Goal: Information Seeking & Learning: Learn about a topic

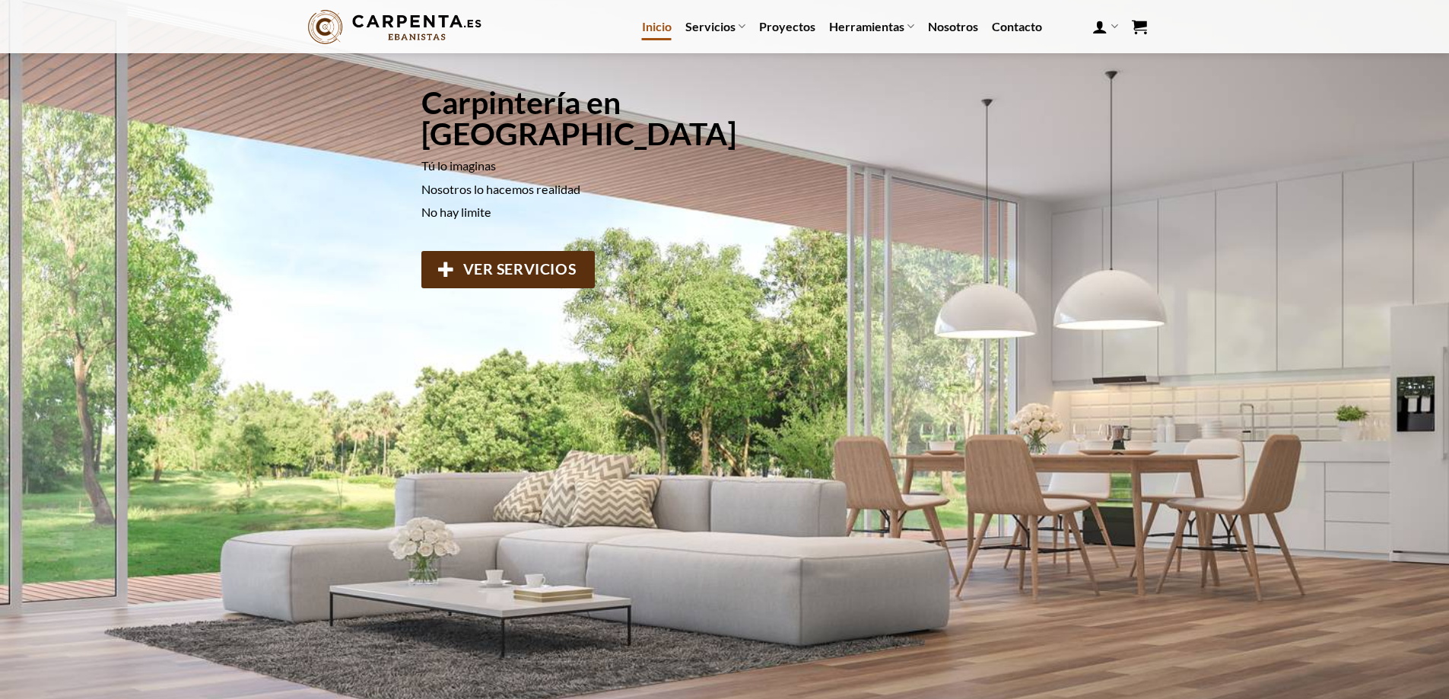
scroll to position [76, 0]
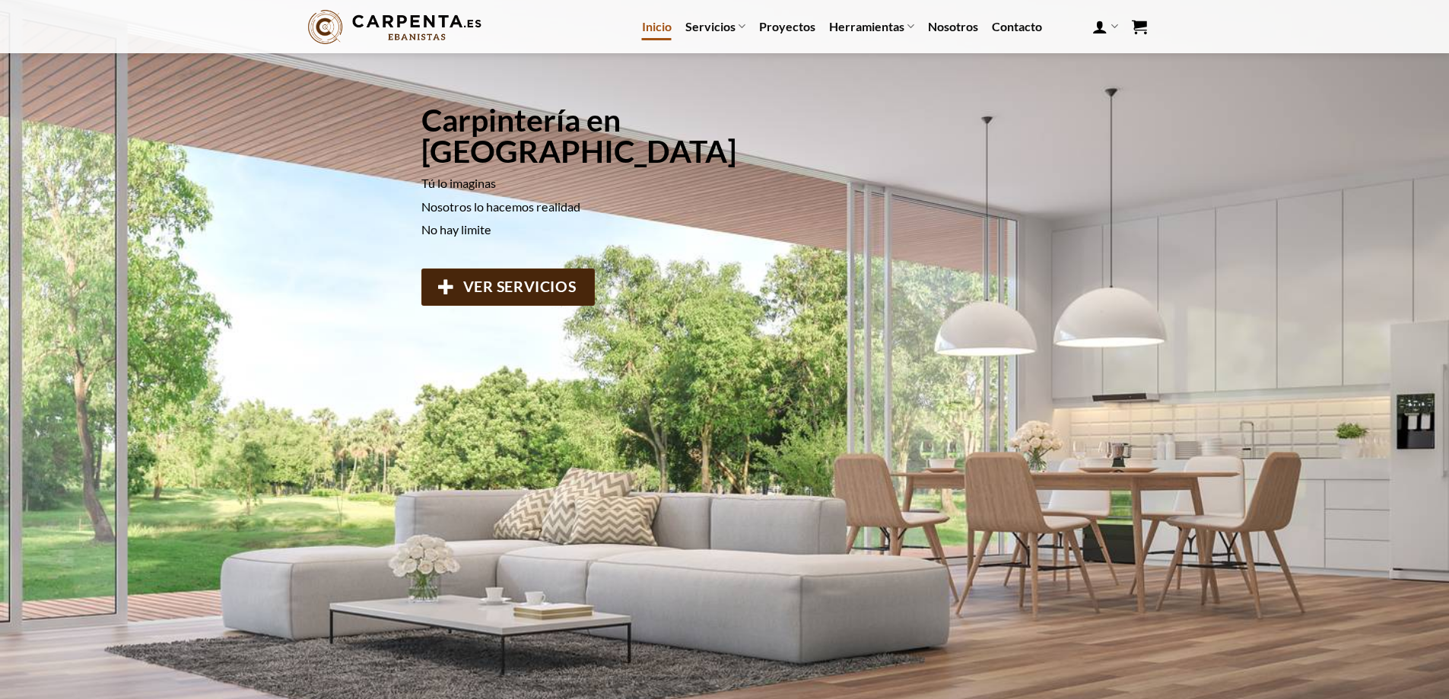
click at [556, 275] on span "VER SERVICIOS" at bounding box center [518, 287] width 113 height 24
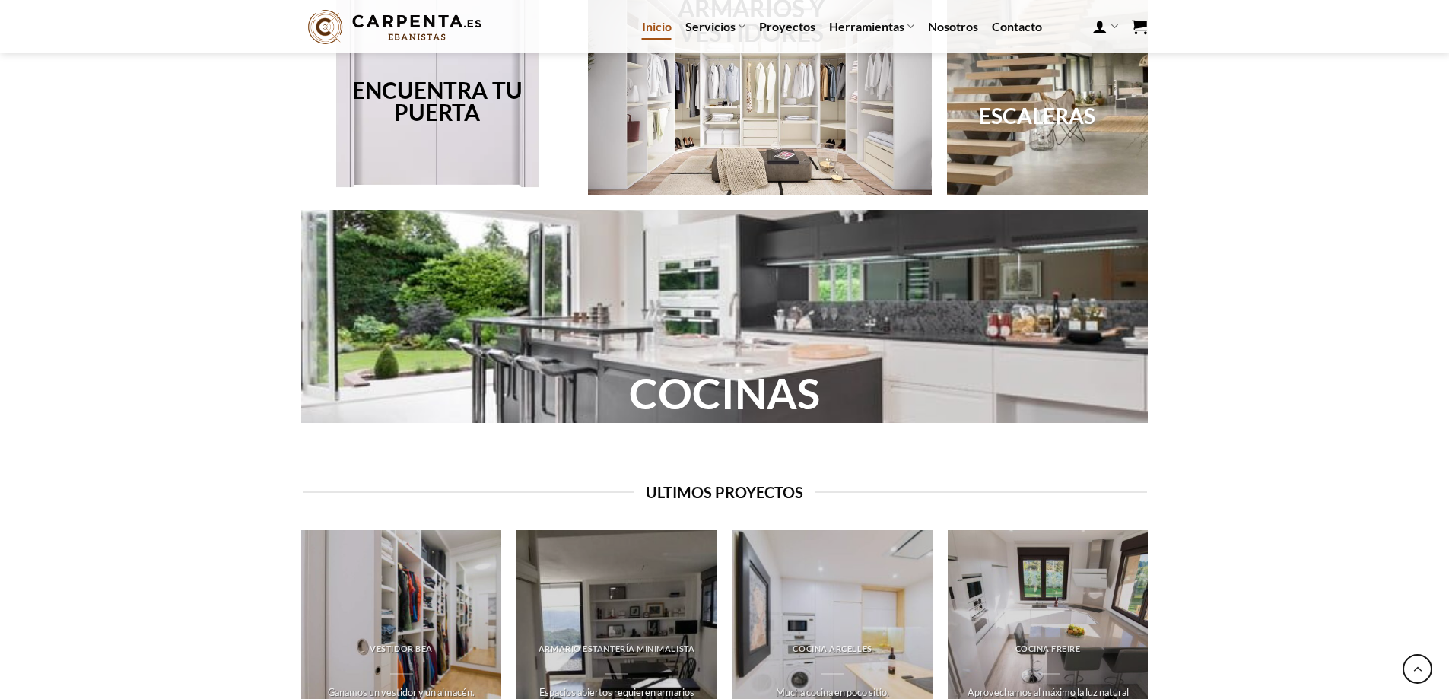
scroll to position [1445, 0]
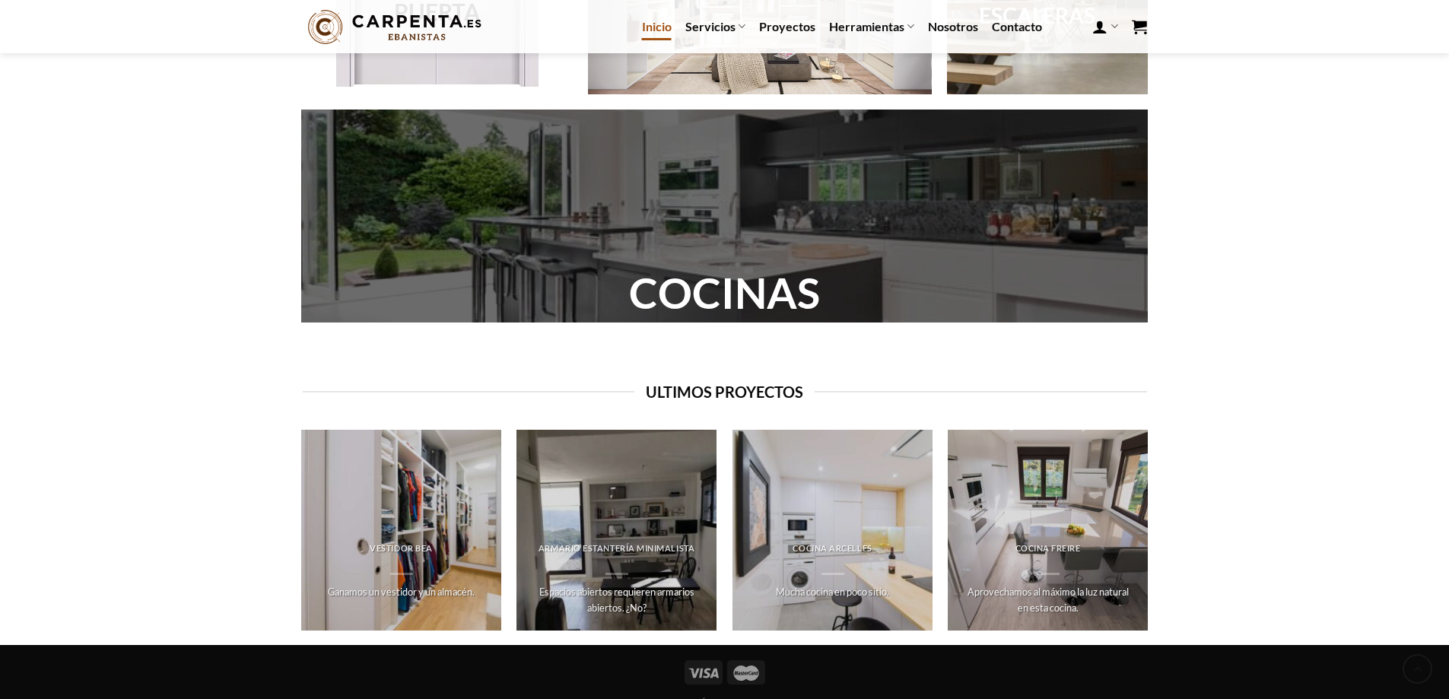
click at [784, 287] on link "COCINAS" at bounding box center [724, 292] width 191 height 51
click at [730, 301] on link "COCINAS" at bounding box center [724, 292] width 191 height 51
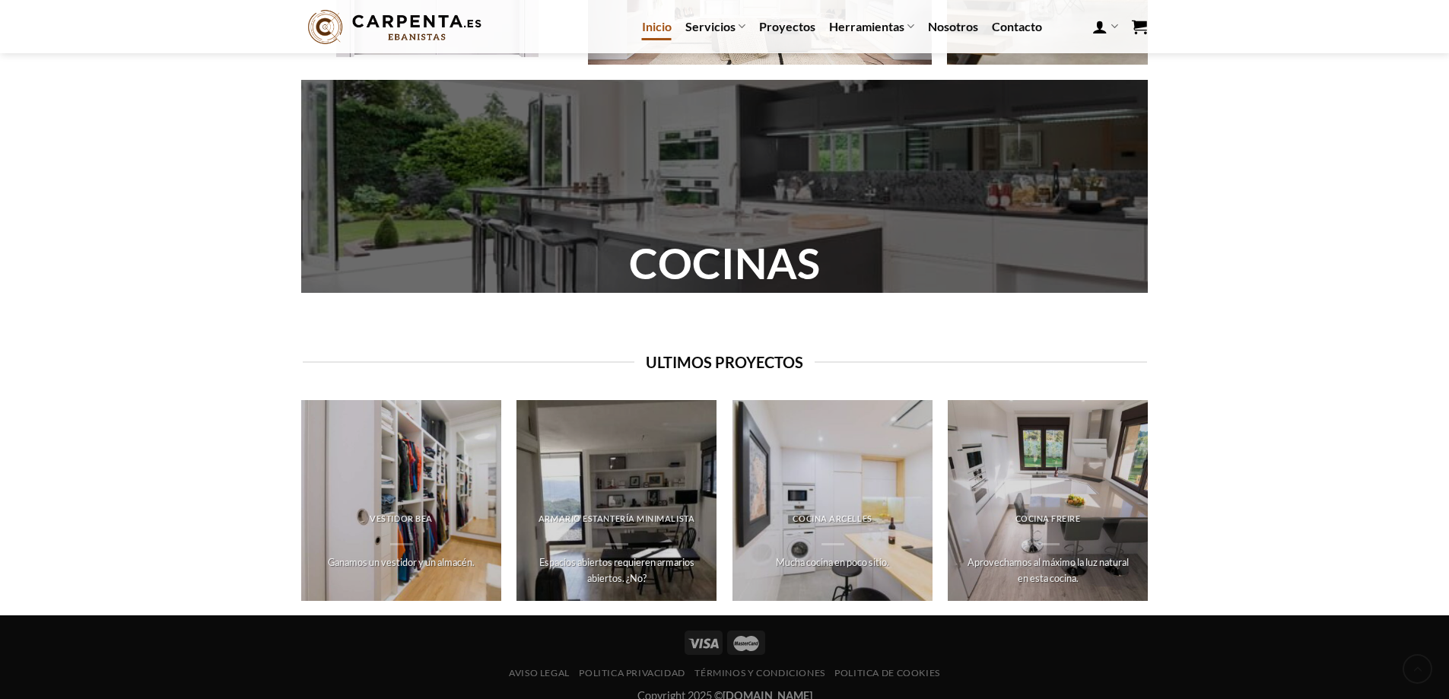
scroll to position [1492, 0]
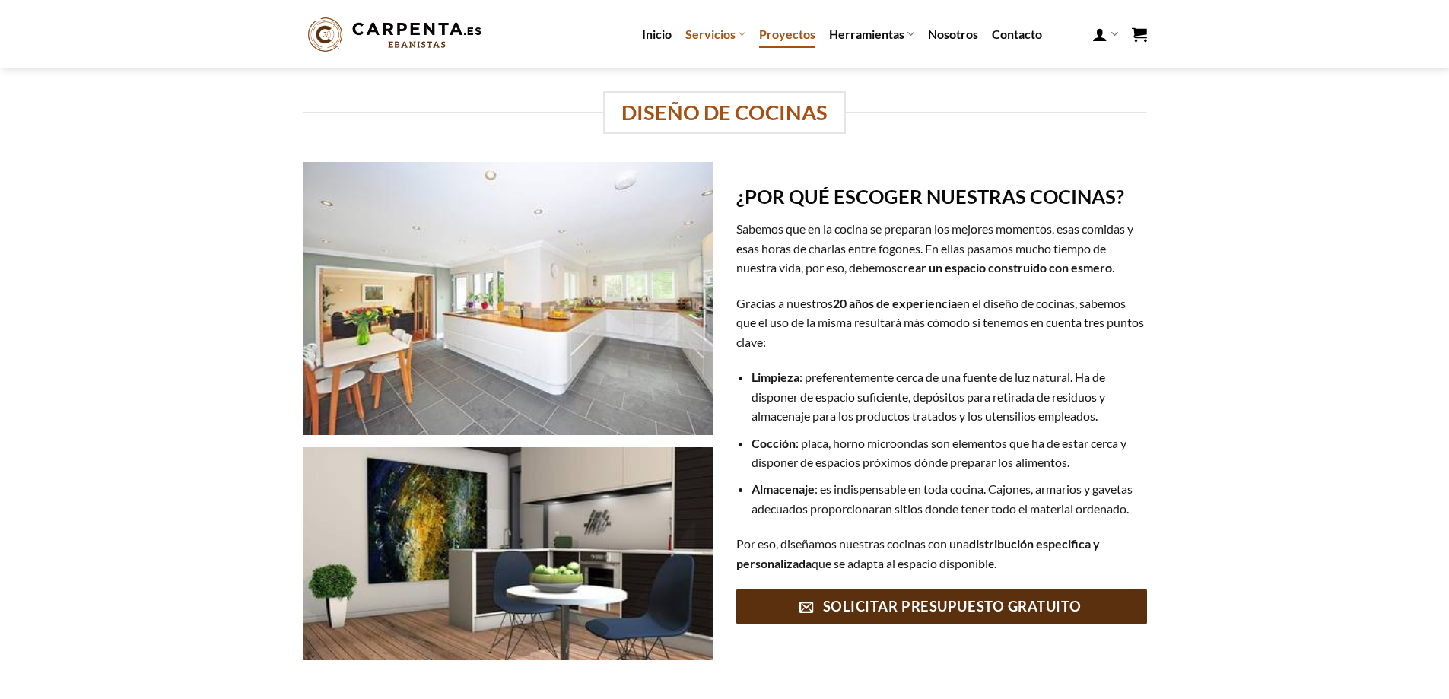
click at [794, 31] on link "Proyectos" at bounding box center [787, 34] width 56 height 27
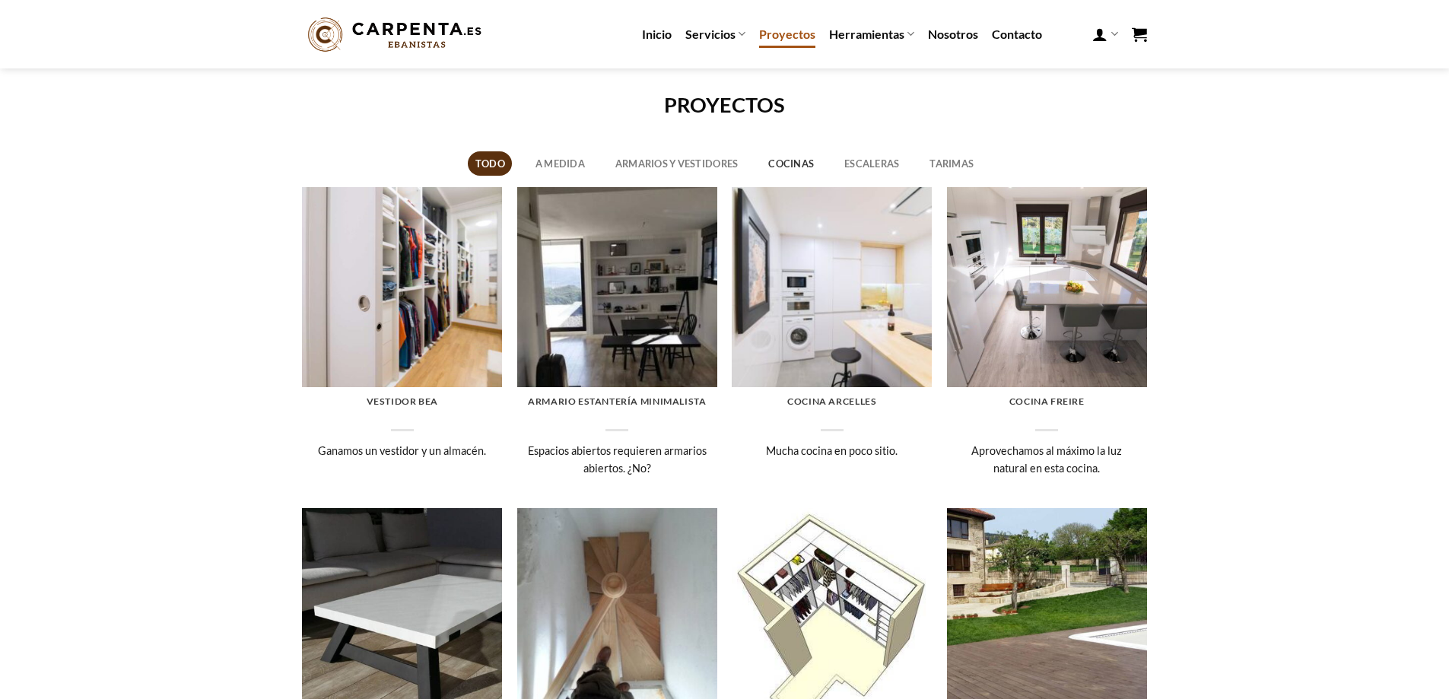
click at [780, 156] on link "Cocinas" at bounding box center [791, 163] width 60 height 24
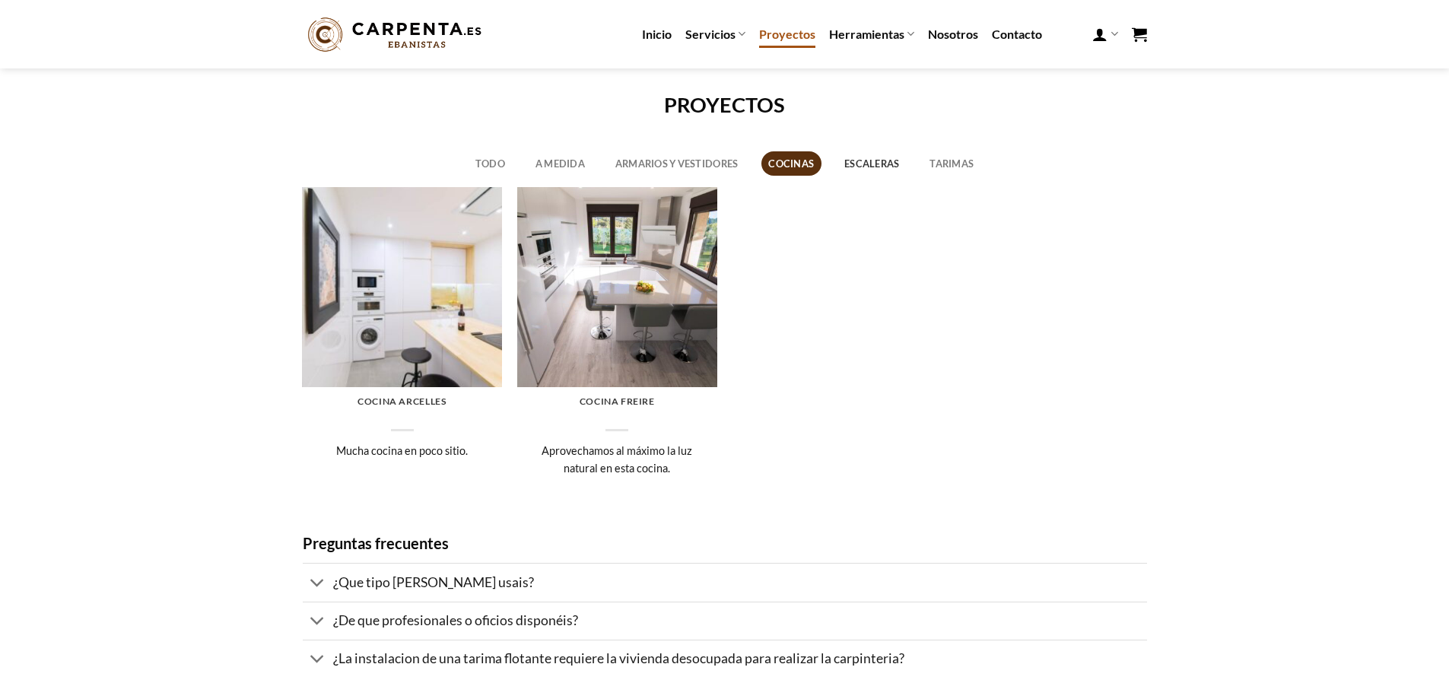
click at [892, 170] on link "Escaleras" at bounding box center [872, 163] width 70 height 24
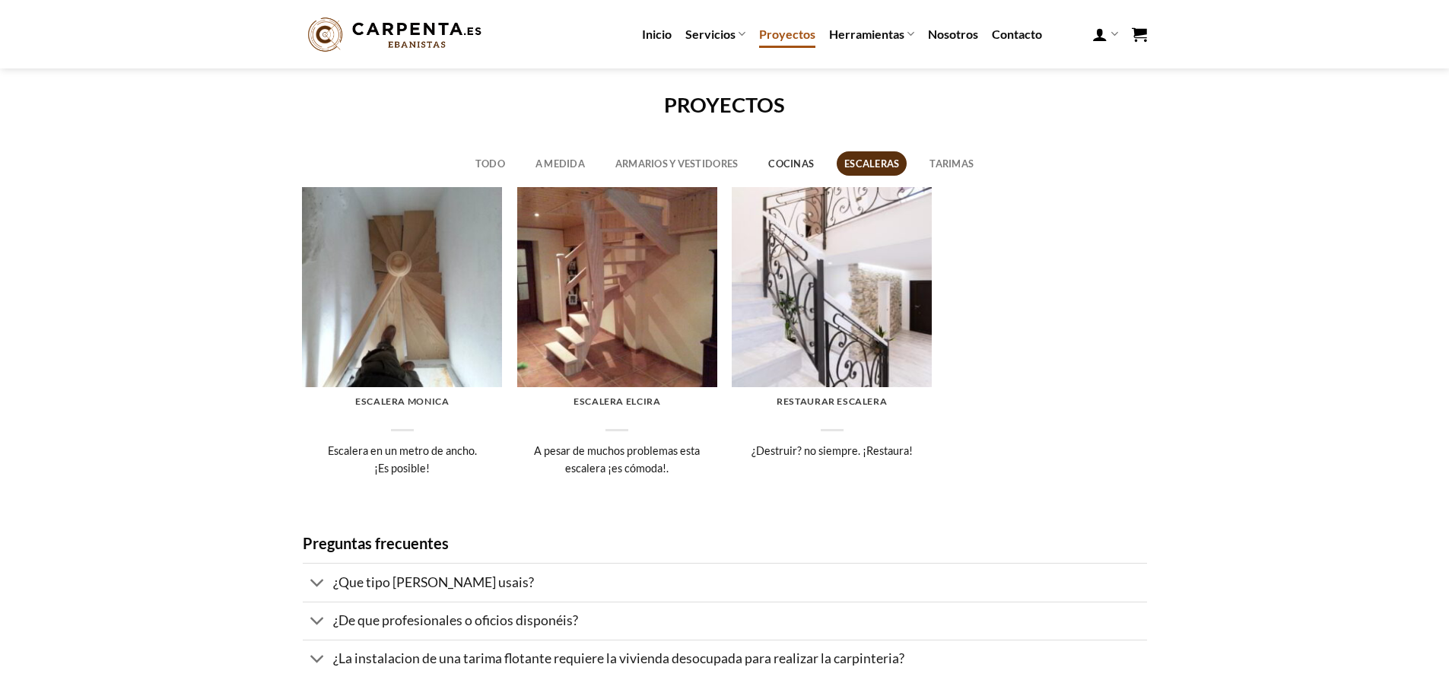
click at [806, 163] on link "Cocinas" at bounding box center [791, 163] width 60 height 24
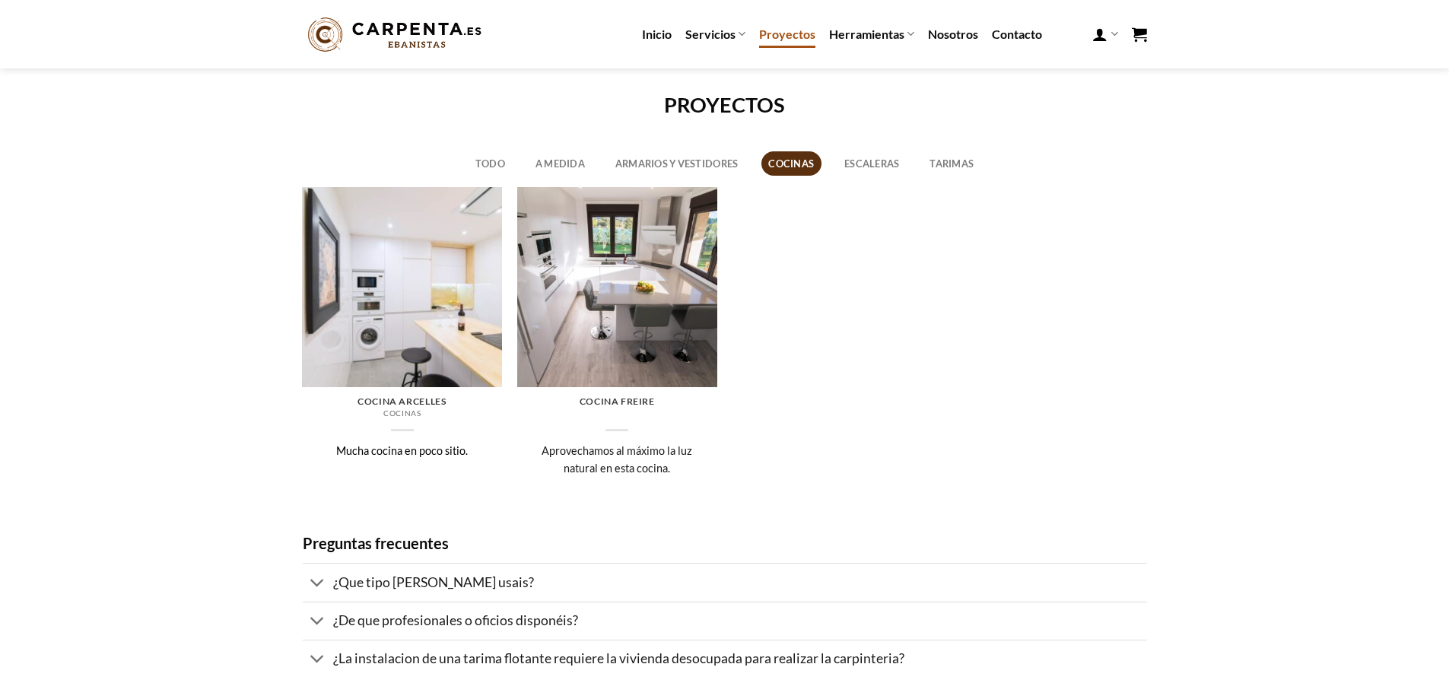
click at [405, 297] on img at bounding box center [402, 287] width 200 height 200
click at [409, 402] on h6 "Cocina Arcelles" at bounding box center [402, 402] width 185 height 12
click at [604, 313] on img at bounding box center [617, 287] width 200 height 200
click at [635, 316] on img at bounding box center [617, 287] width 200 height 200
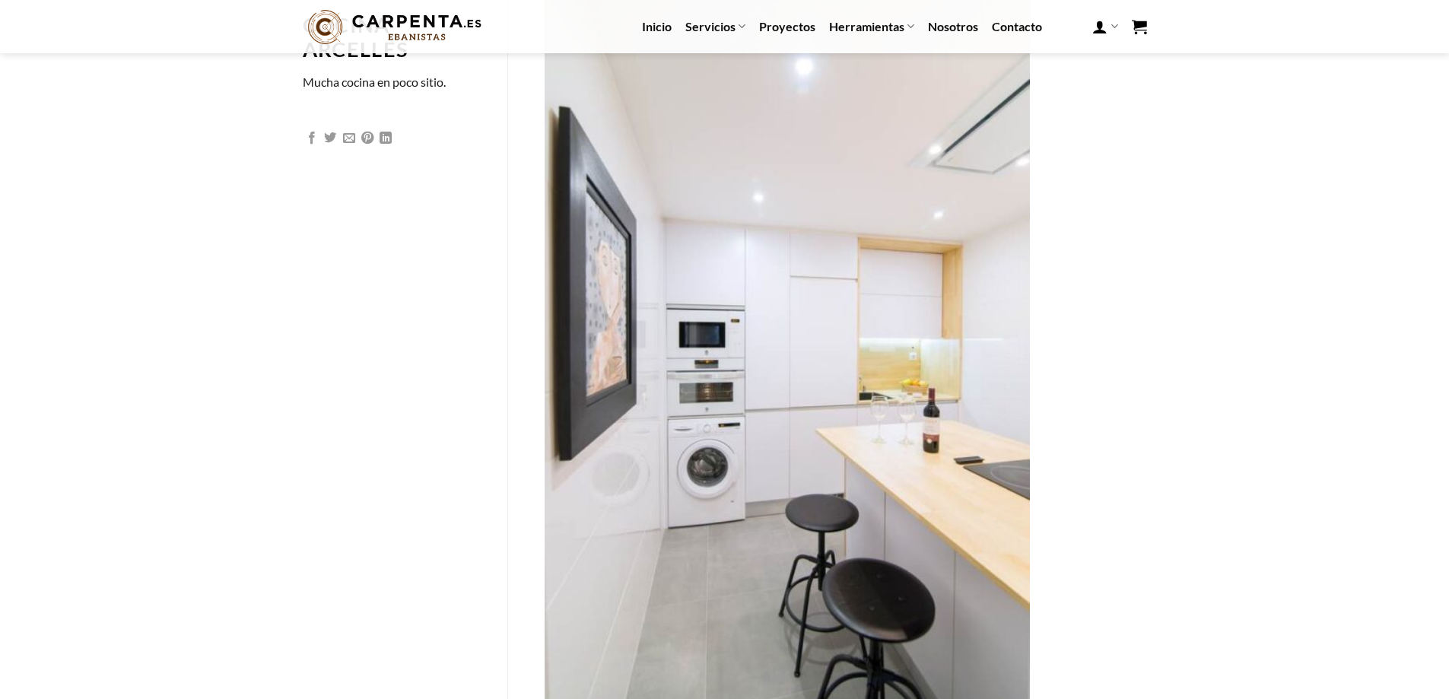
scroll to position [152, 0]
